Goal: Task Accomplishment & Management: Use online tool/utility

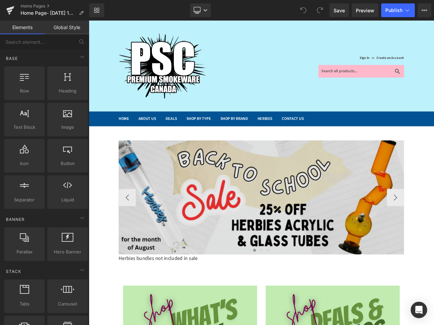
scroll to position [103, 0]
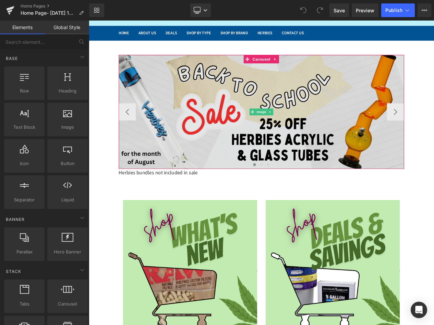
click at [200, 113] on img at bounding box center [296, 130] width 343 height 137
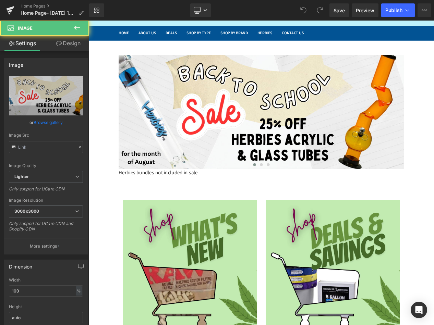
type input "[URL][DOMAIN_NAME]"
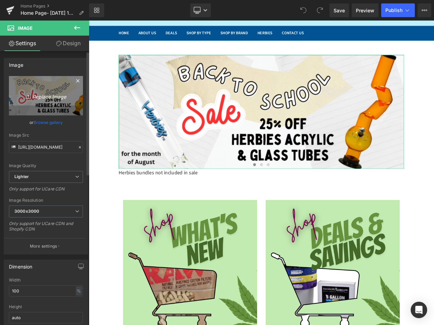
click at [37, 99] on icon "Replace Image" at bounding box center [46, 96] width 55 height 9
type input "C:\fakepath\SAVE 15% ON PROCESSING SUPPLIES.png"
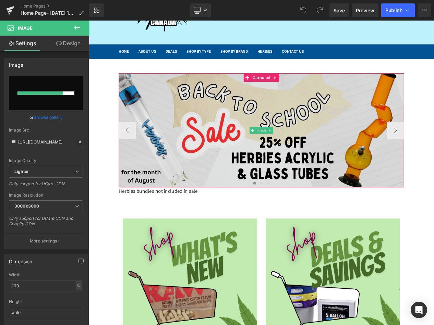
scroll to position [69, 0]
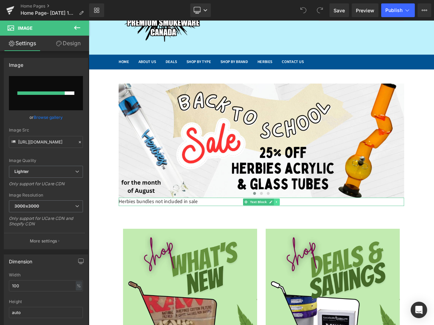
click at [313, 240] on icon at bounding box center [315, 239] width 4 height 4
click at [315, 240] on link at bounding box center [318, 239] width 7 height 8
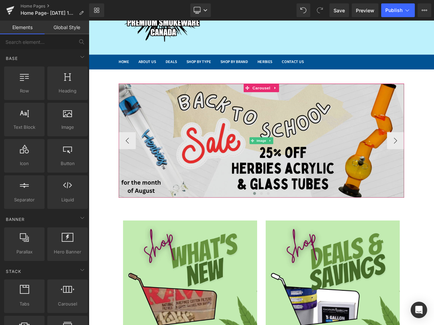
click at [186, 140] on img at bounding box center [296, 164] width 343 height 137
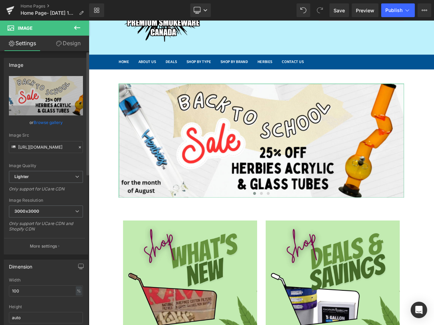
click at [52, 122] on link "Browse gallery" at bounding box center [48, 123] width 29 height 12
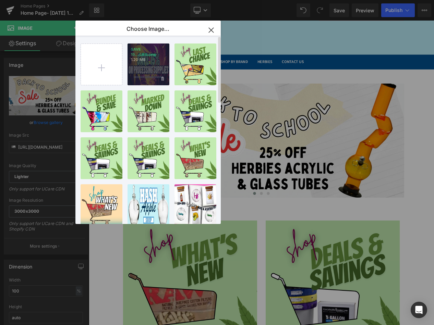
click at [149, 60] on p "1.20 MB" at bounding box center [148, 59] width 35 height 5
type input "[URL][DOMAIN_NAME]"
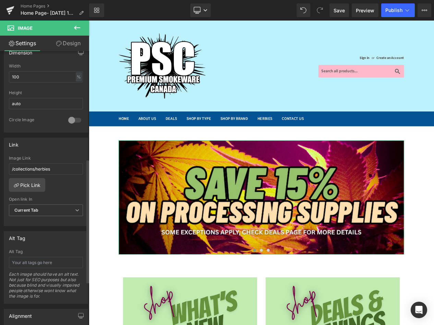
scroll to position [240, 0]
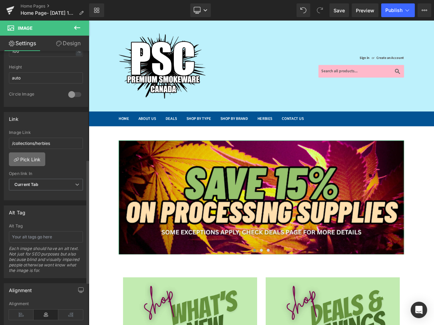
click at [36, 158] on link "Pick Link" at bounding box center [27, 160] width 36 height 14
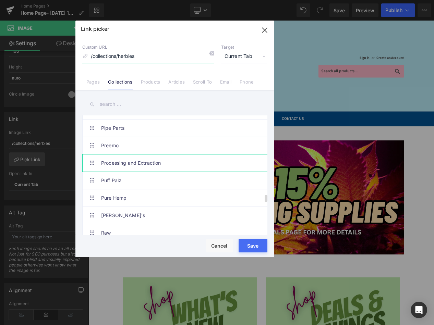
scroll to position [1166, 0]
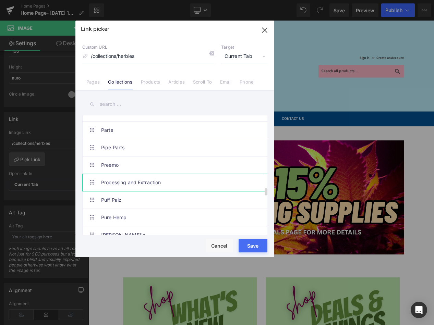
click at [130, 179] on link "Processing and Extraction" at bounding box center [176, 182] width 151 height 17
type input "/collections/processing-and-extraction"
click at [254, 246] on button "Save" at bounding box center [253, 246] width 29 height 14
type input "/collections/processing-and-extraction"
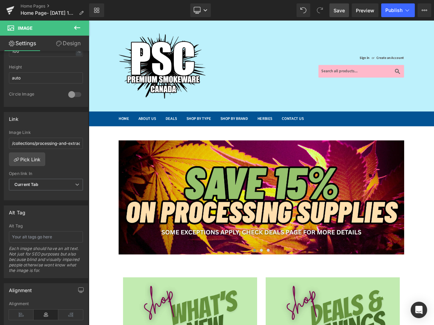
click at [342, 8] on span "Save" at bounding box center [339, 10] width 11 height 7
click at [366, 4] on link "Preview" at bounding box center [365, 10] width 27 height 14
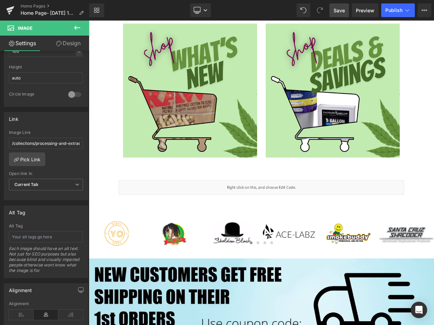
scroll to position [240, 0]
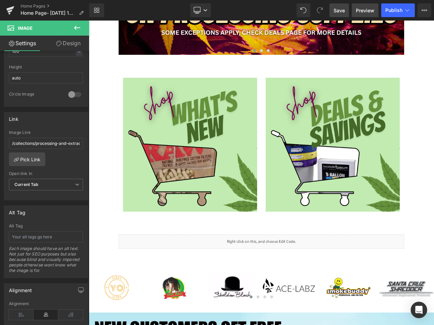
click at [361, 10] on span "Preview" at bounding box center [365, 10] width 19 height 7
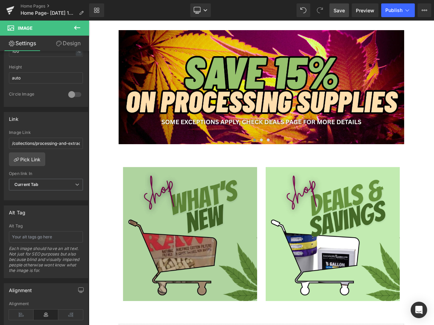
scroll to position [69, 0]
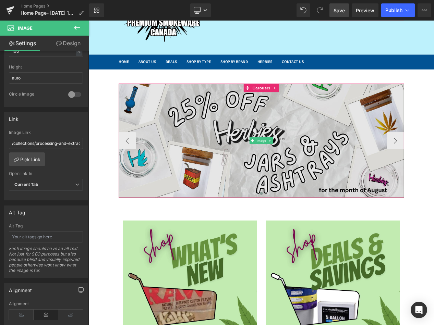
click at [181, 155] on img at bounding box center [296, 164] width 343 height 137
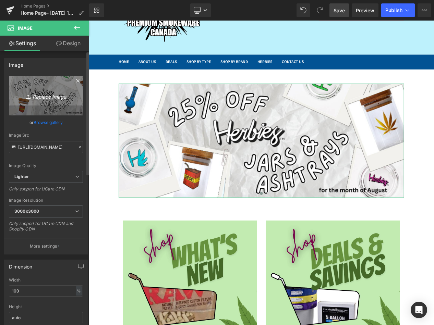
click at [43, 95] on icon "Replace Image" at bounding box center [46, 96] width 55 height 9
type input "C:\fakepath\herbies jar and ashtray bundle.jpg"
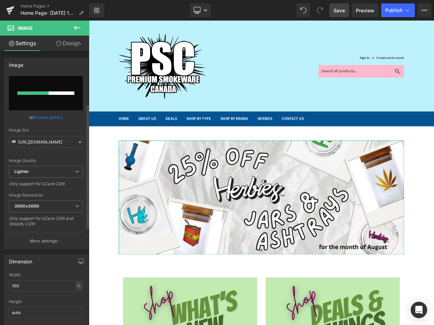
scroll to position [171, 0]
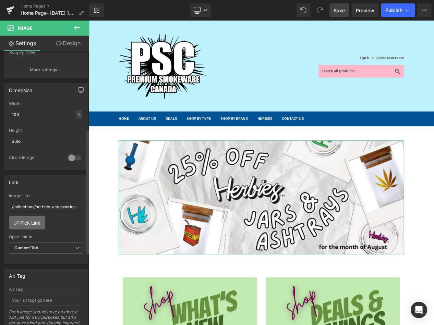
click at [21, 222] on link "Pick Link" at bounding box center [27, 223] width 36 height 14
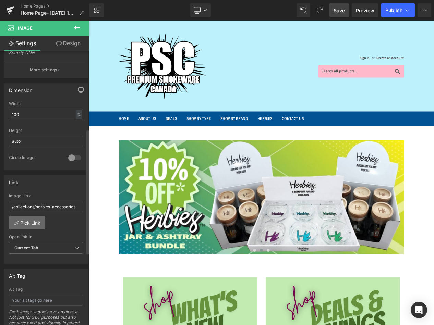
type input "[URL][DOMAIN_NAME]"
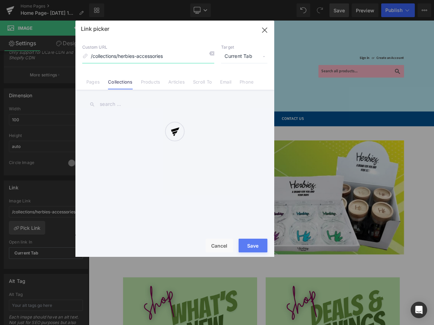
scroll to position [177, 0]
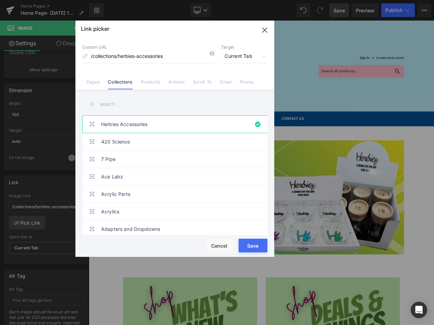
click at [151, 79] on link "Products" at bounding box center [151, 84] width 20 height 10
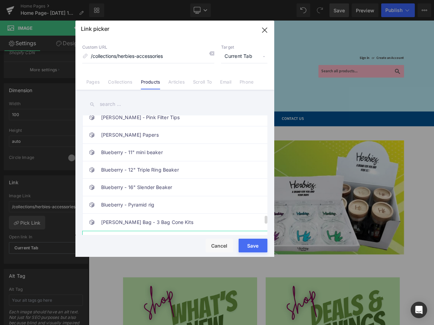
scroll to position [1632, 0]
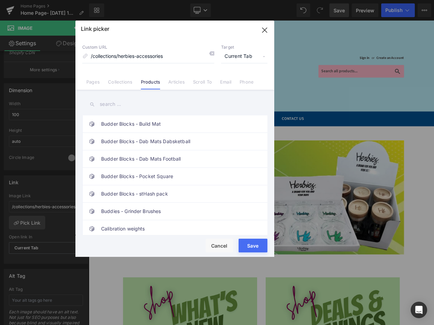
click at [135, 103] on input "text" at bounding box center [174, 104] width 185 height 15
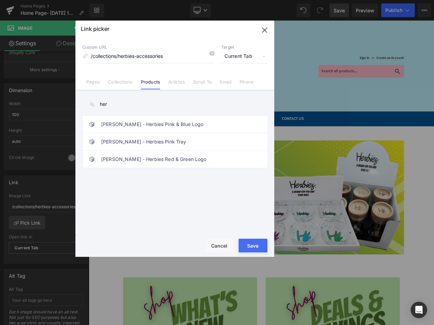
scroll to position [0, 0]
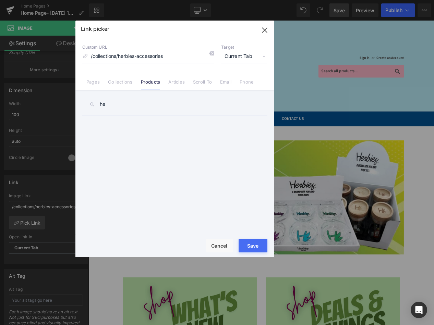
type input "h"
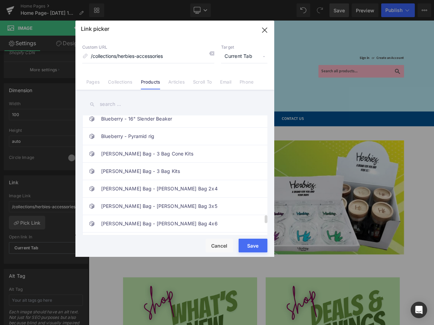
scroll to position [1632, 0]
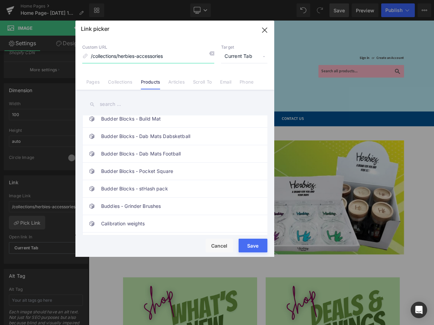
click at [164, 55] on input "/collections/herbies-accessories" at bounding box center [148, 56] width 132 height 13
click at [98, 85] on link "Pages" at bounding box center [92, 84] width 13 height 10
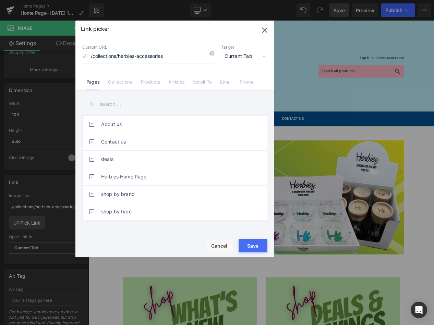
drag, startPoint x: 171, startPoint y: 55, endPoint x: 64, endPoint y: 51, distance: 107.1
click at [64, 51] on div "Link picker Back to Library Insert Custom URL /collections/herbies-accessories …" at bounding box center [217, 162] width 434 height 325
paste input "[URL][DOMAIN_NAME]"
type input "[URL][DOMAIN_NAME]"
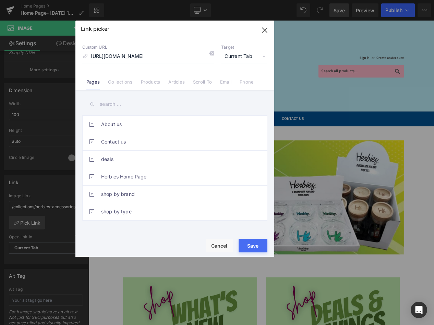
click at [257, 245] on button "Save" at bounding box center [253, 246] width 29 height 14
type input "[URL][DOMAIN_NAME]"
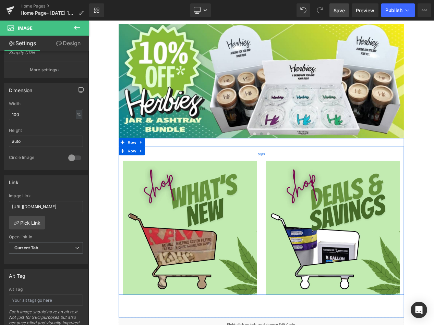
scroll to position [103, 0]
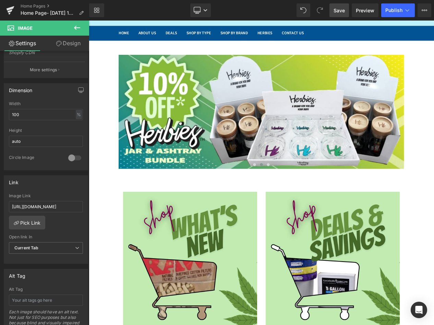
click at [337, 6] on link "Save" at bounding box center [340, 10] width 20 height 14
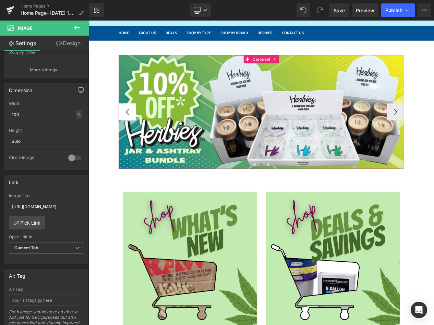
click at [126, 128] on button "‹" at bounding box center [135, 130] width 21 height 21
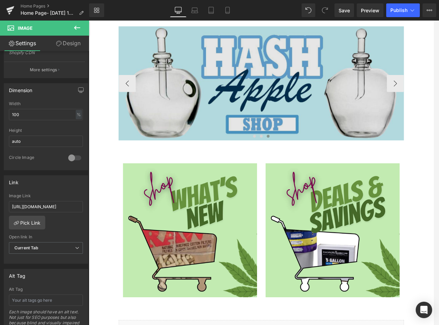
scroll to position [34, 0]
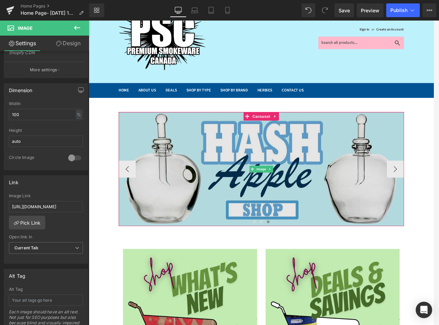
click at [341, 173] on img at bounding box center [296, 199] width 343 height 137
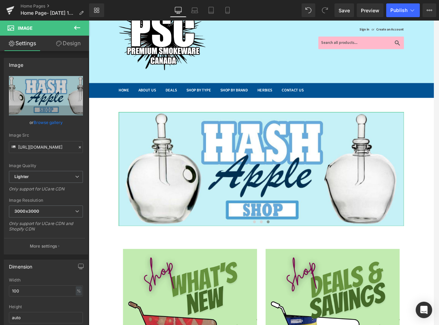
click at [47, 121] on link "Browse gallery" at bounding box center [48, 123] width 29 height 12
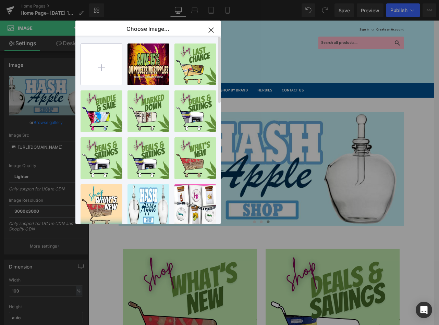
click at [112, 67] on input "file" at bounding box center [101, 64] width 41 height 41
type input "C:\fakepath\SAVE 15% ON PROCESSING SUPPLIES.png"
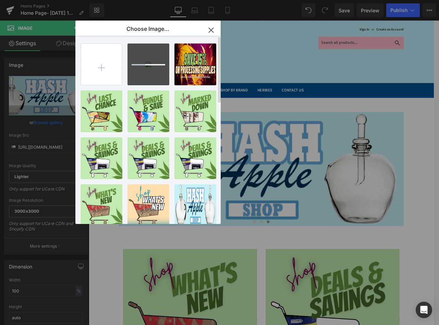
click at [154, 64] on div at bounding box center [149, 64] width 34 height 1
click at [140, 57] on p "774.32 KB" at bounding box center [148, 59] width 35 height 5
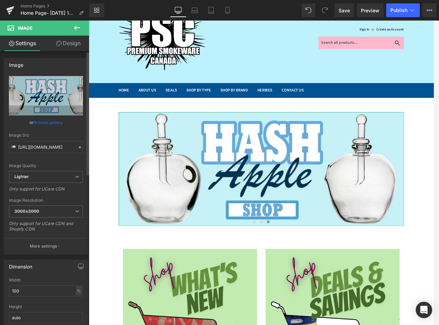
click at [53, 125] on link "Browse gallery" at bounding box center [48, 123] width 29 height 12
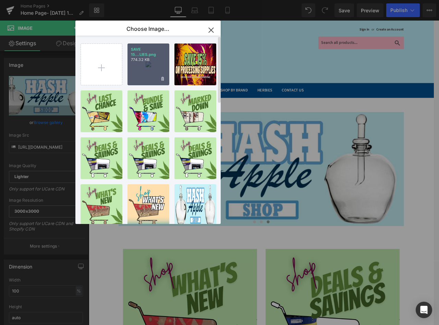
click at [131, 63] on div "SAVE 15...LIES.png 774.32 KB" at bounding box center [149, 65] width 42 height 42
type input "[URL][DOMAIN_NAME]"
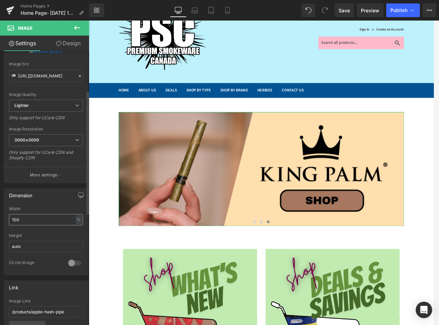
scroll to position [137, 0]
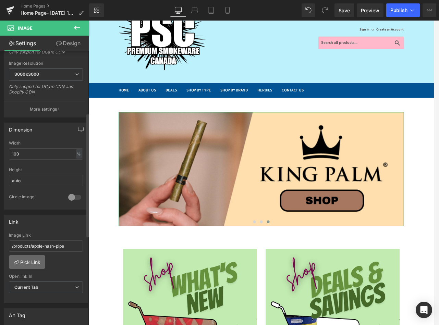
click at [35, 264] on link "Pick Link" at bounding box center [27, 262] width 36 height 14
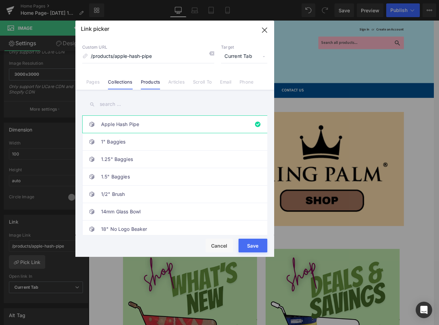
click at [121, 86] on link "Collections" at bounding box center [120, 84] width 24 height 10
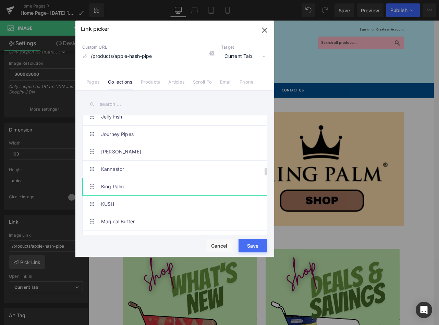
scroll to position [857, 0]
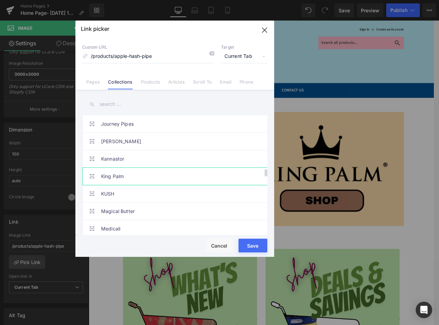
click at [128, 177] on link "King Palm" at bounding box center [176, 176] width 151 height 17
type input "/collections/king-palm"
click at [246, 248] on button "Save" at bounding box center [253, 246] width 29 height 14
type input "/collections/king-palm"
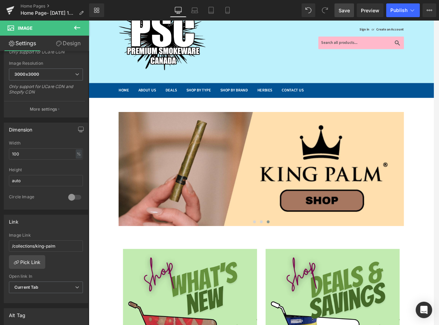
click at [347, 8] on span "Save" at bounding box center [344, 10] width 11 height 7
click at [369, 10] on span "Preview" at bounding box center [370, 10] width 19 height 7
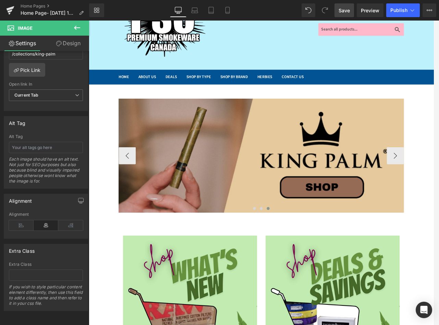
scroll to position [0, 0]
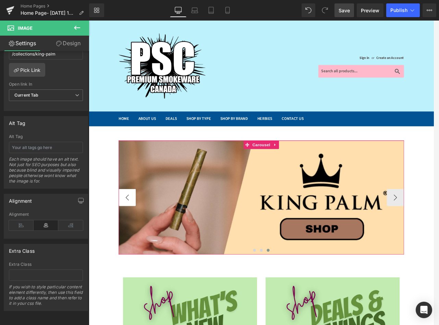
click at [129, 235] on button "‹" at bounding box center [135, 233] width 21 height 21
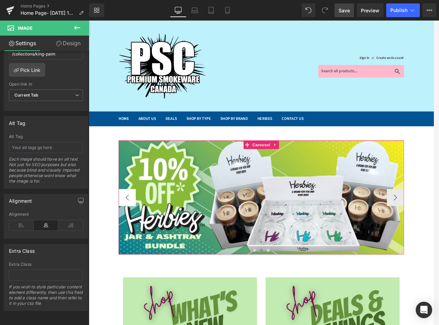
click at [125, 230] on button "‹" at bounding box center [135, 233] width 21 height 21
